Goal: Use online tool/utility: Utilize a website feature to perform a specific function

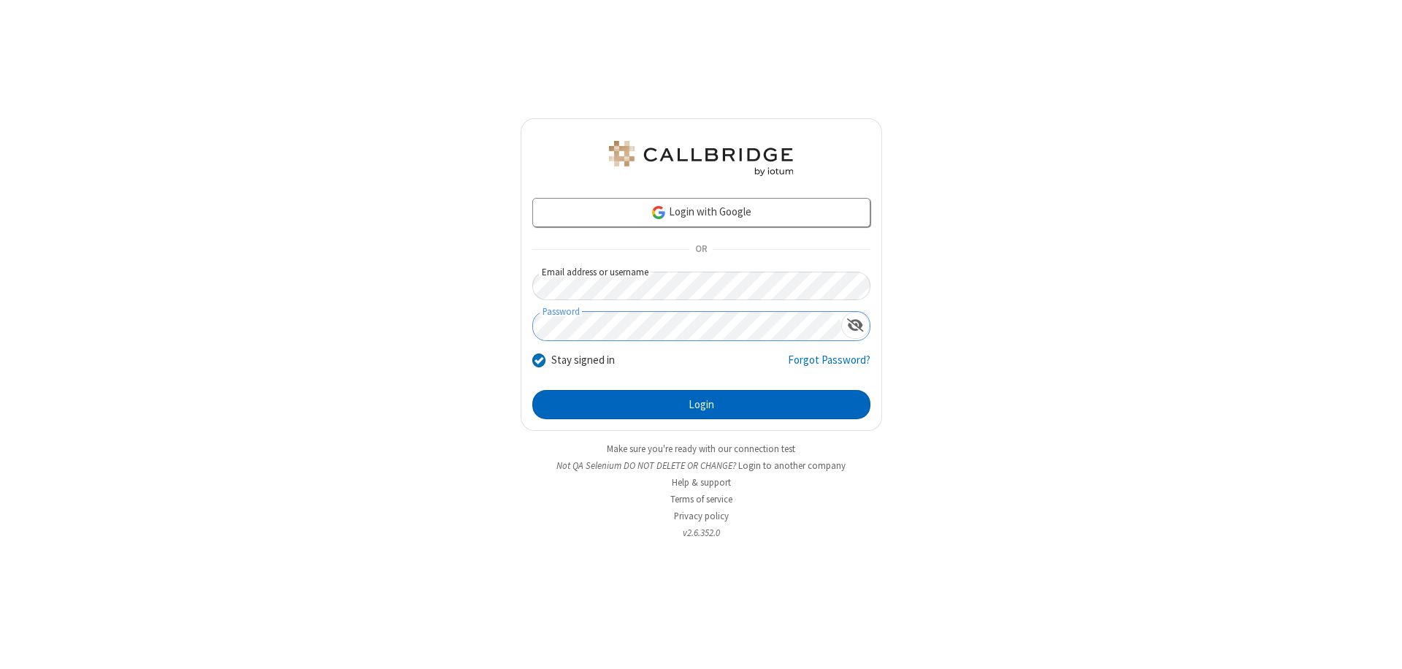
click at [701, 404] on button "Login" at bounding box center [701, 404] width 338 height 29
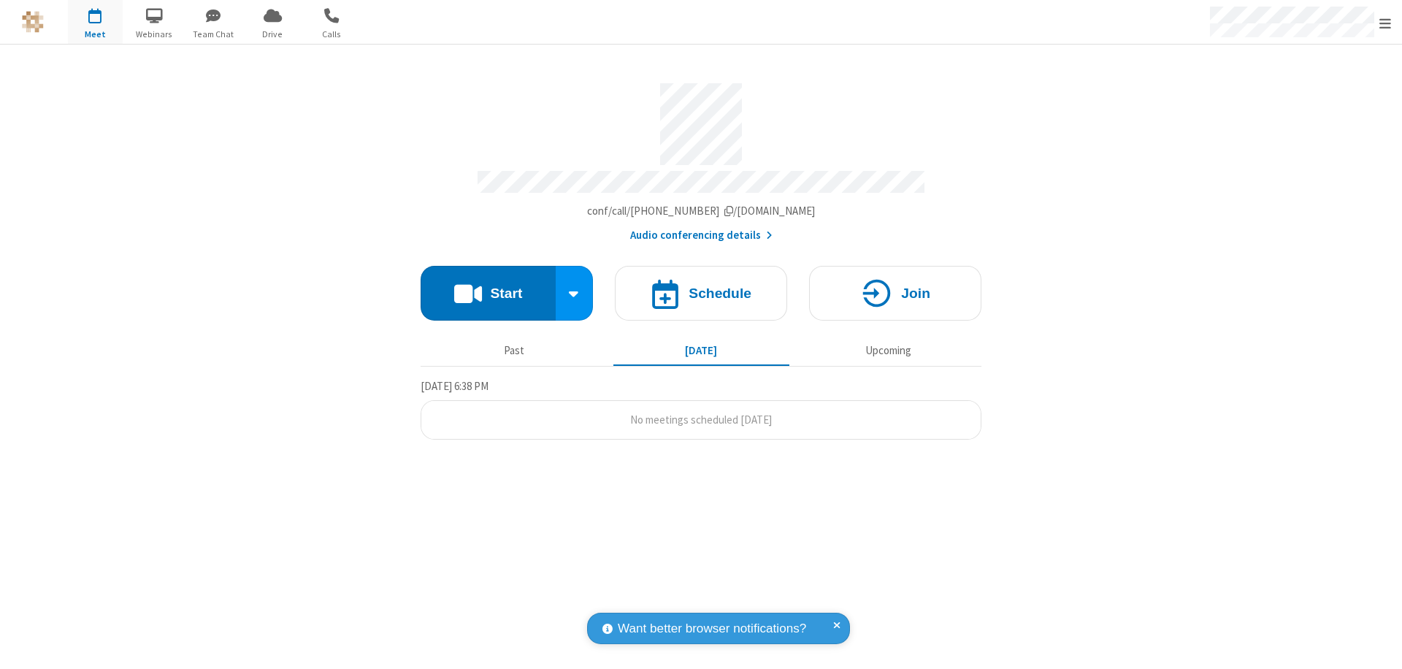
click at [488, 286] on button "Start" at bounding box center [488, 293] width 135 height 55
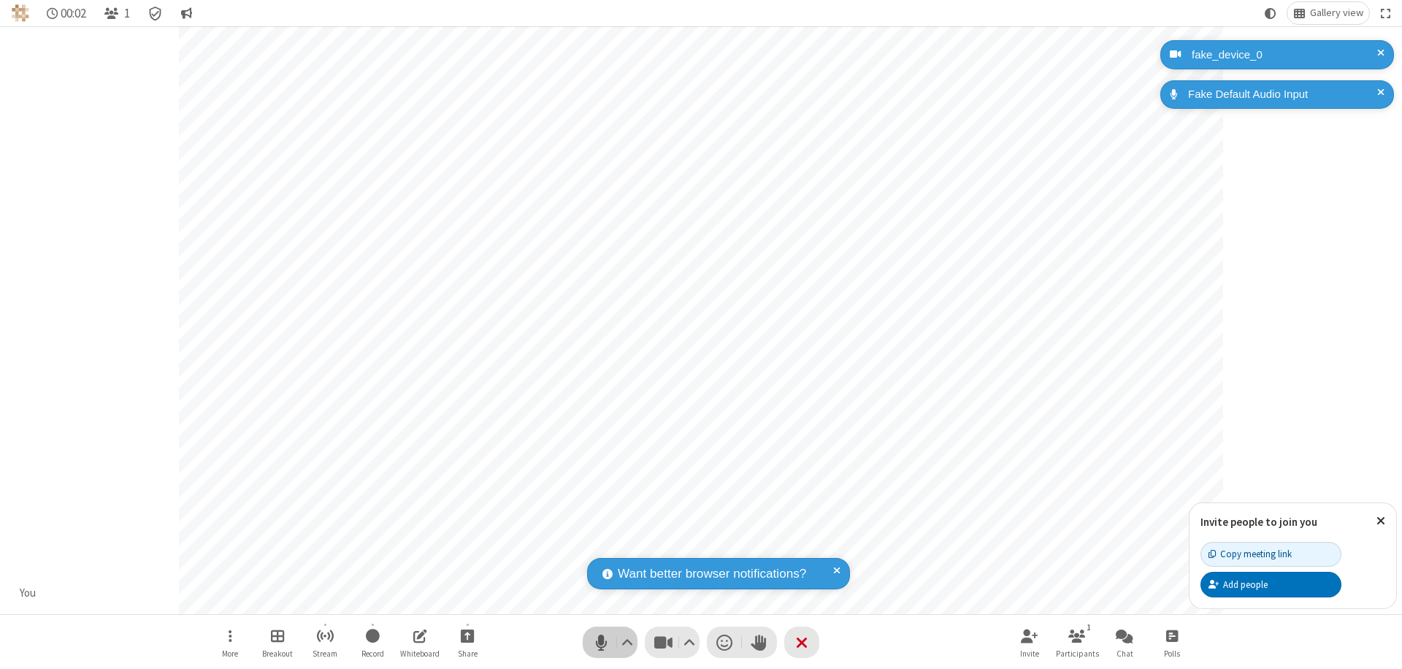
click at [601, 642] on span "Mute (⌘+Shift+A)" at bounding box center [601, 641] width 22 height 21
click at [601, 642] on span "Unmute (⌘+Shift+A)" at bounding box center [601, 641] width 22 height 21
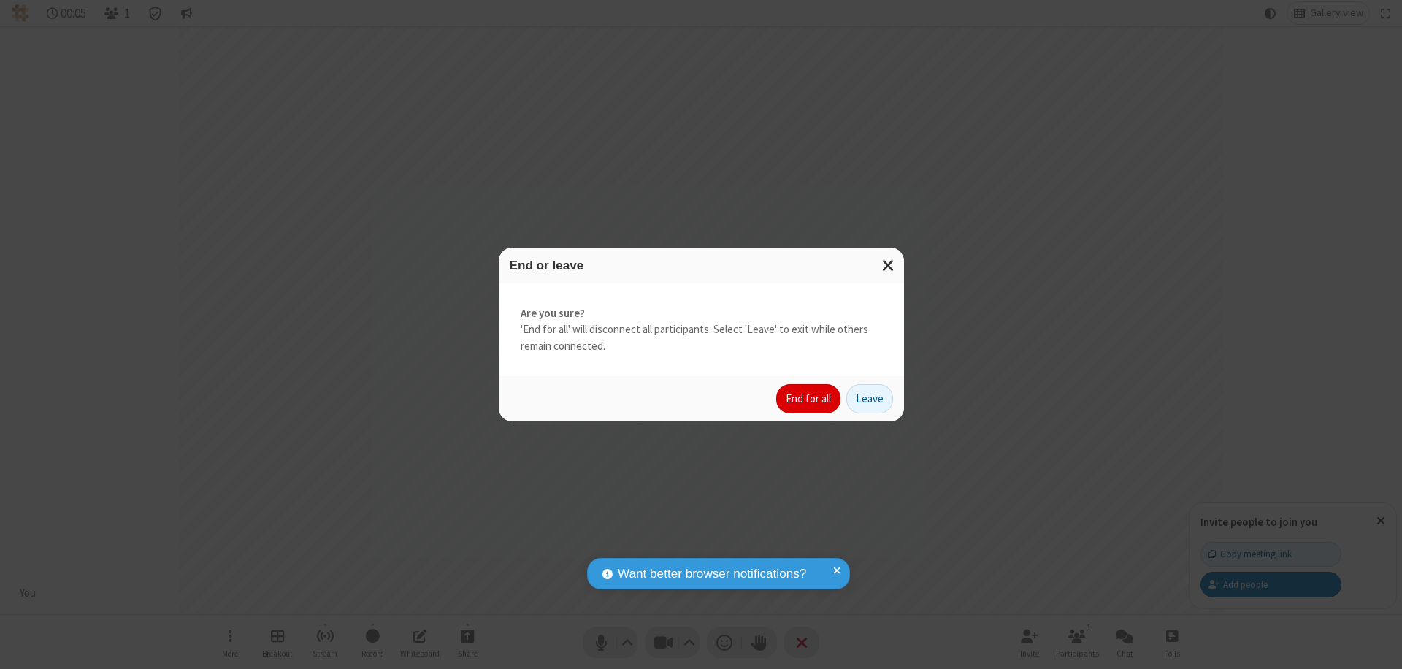
click at [809, 399] on button "End for all" at bounding box center [808, 398] width 64 height 29
